Goal: Transaction & Acquisition: Purchase product/service

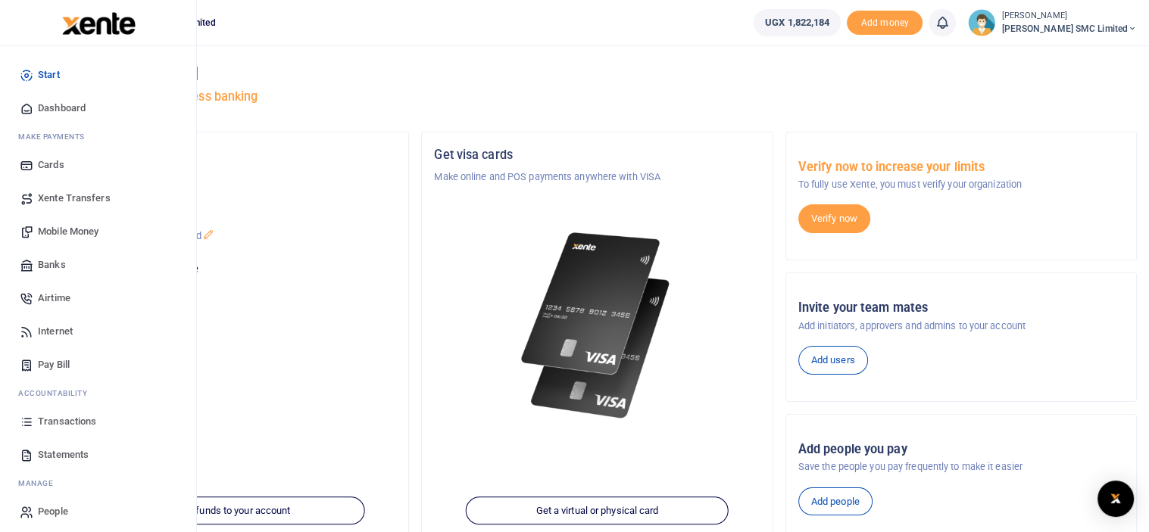
click at [98, 229] on span "Mobile Money" at bounding box center [68, 231] width 61 height 15
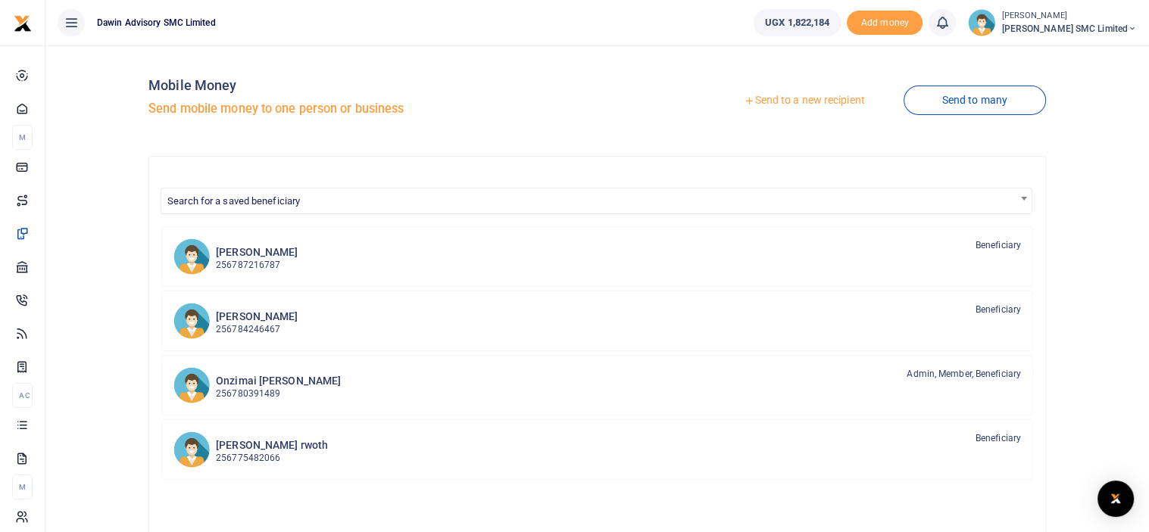
click at [769, 98] on link "Send to a new recipient" at bounding box center [804, 100] width 198 height 27
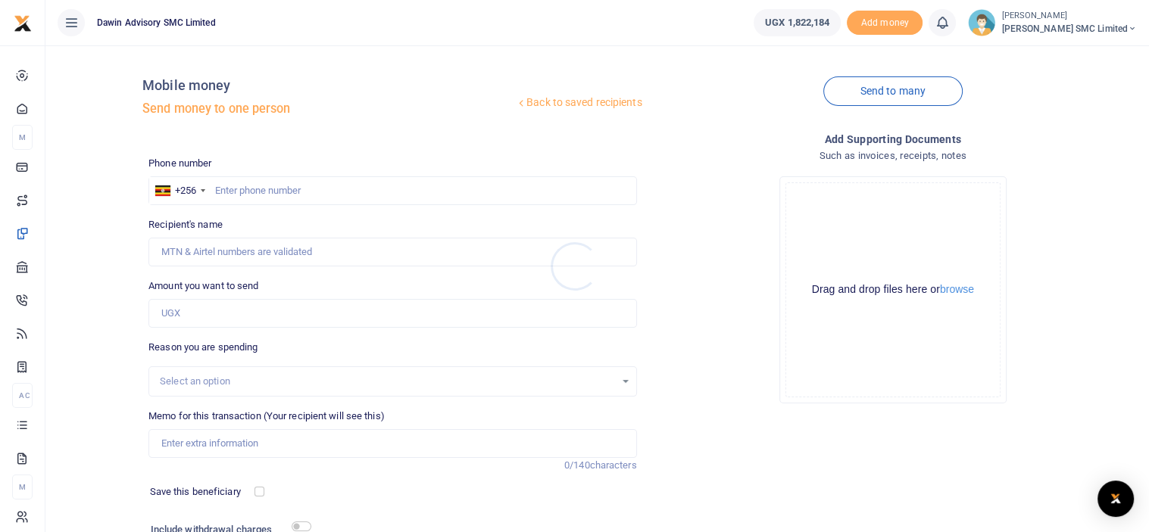
click at [262, 190] on div at bounding box center [574, 266] width 1149 height 532
click at [262, 190] on input "text" at bounding box center [392, 190] width 488 height 29
type input "782136280"
type input "Abdu Asiimwe"
type input "782136280"
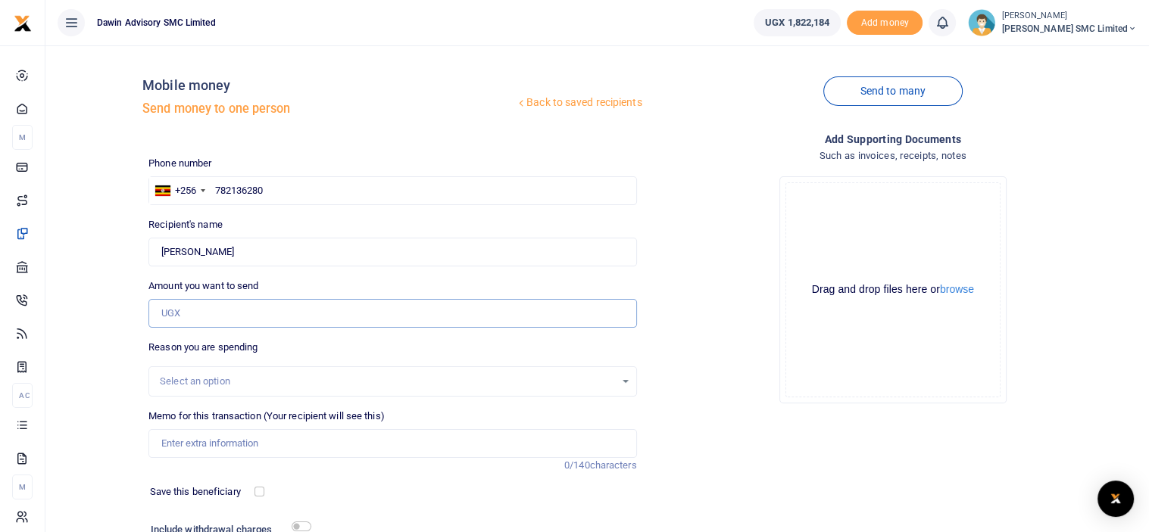
click at [227, 317] on input "Amount you want to send" at bounding box center [392, 313] width 488 height 29
type input "900,000"
click at [707, 388] on div "Drop your files here Drag and drop files here or browse Powered by Uppy" at bounding box center [893, 289] width 488 height 251
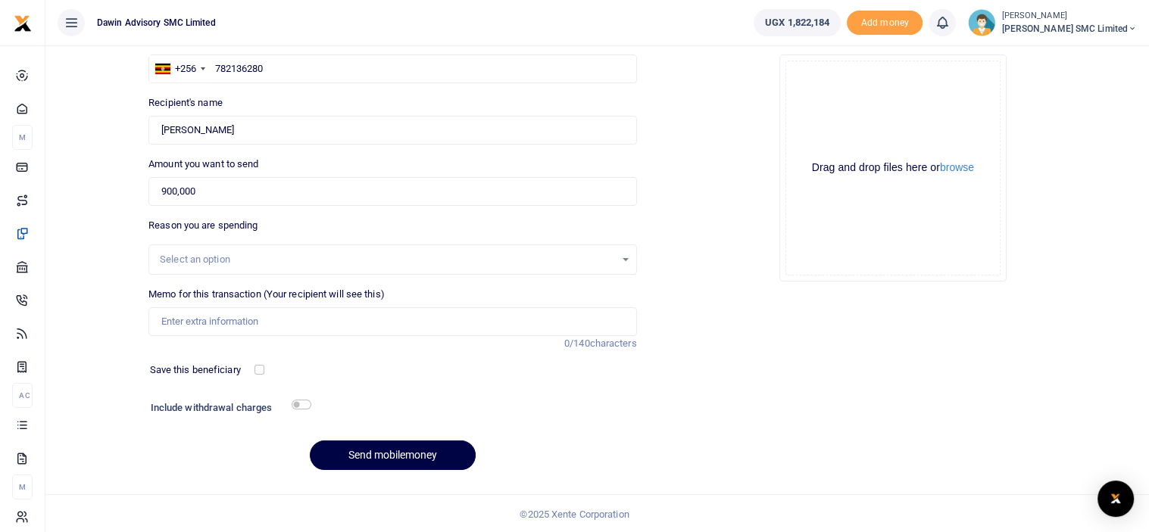
scroll to position [123, 0]
click at [238, 320] on input "Memo for this transaction (Your recipient will see this)" at bounding box center [392, 321] width 488 height 29
type input "Being payment for Timber bill DWF009"
click at [363, 451] on button "Send mobilemoney" at bounding box center [393, 455] width 166 height 30
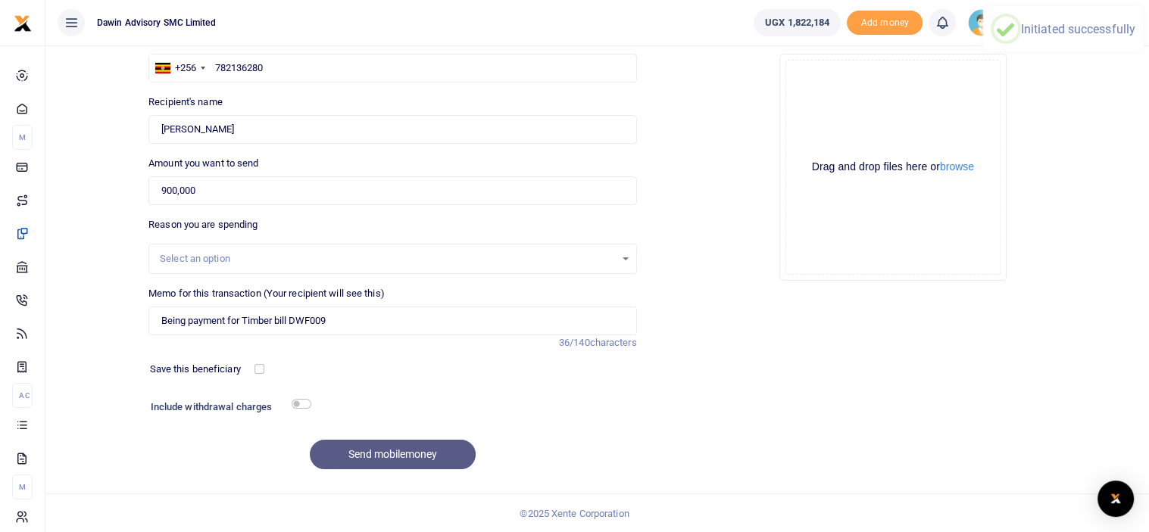
click at [363, 451] on div "Send mobilemoney" at bounding box center [392, 455] width 488 height 30
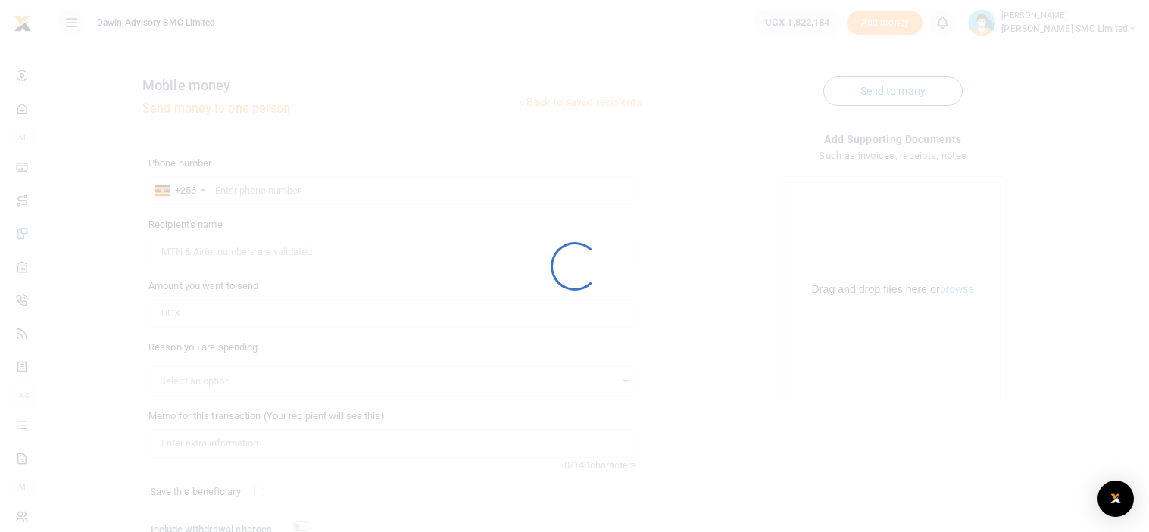
scroll to position [123, 0]
